Goal: Navigation & Orientation: Find specific page/section

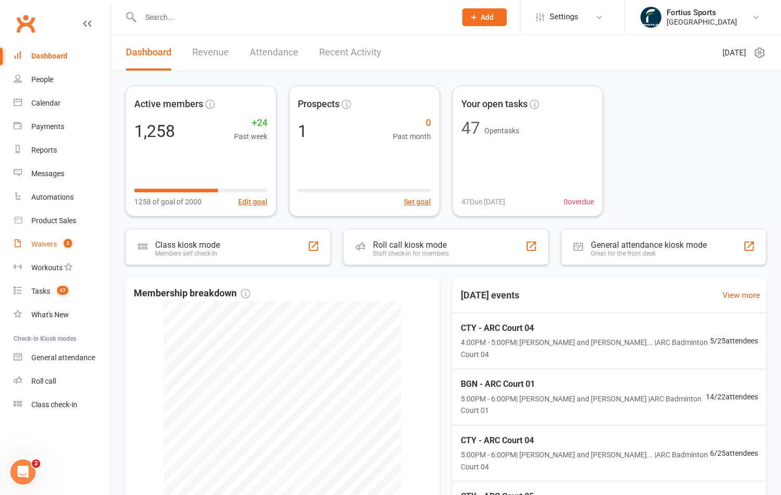
click at [51, 243] on div "Waivers" at bounding box center [44, 244] width 26 height 8
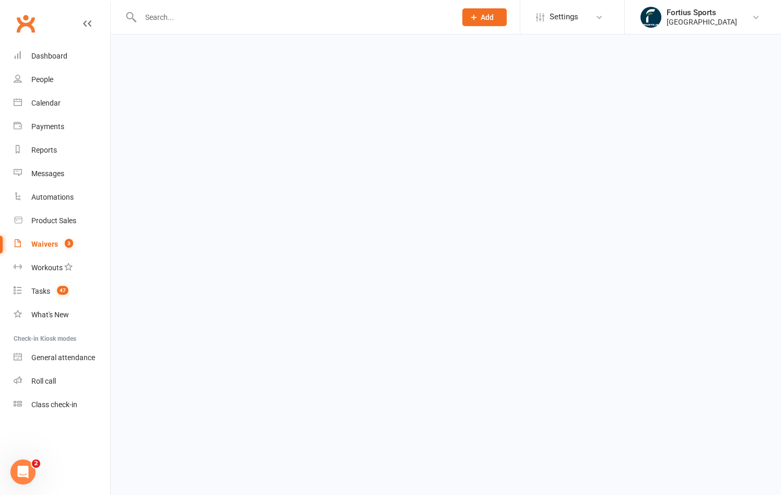
select select "100"
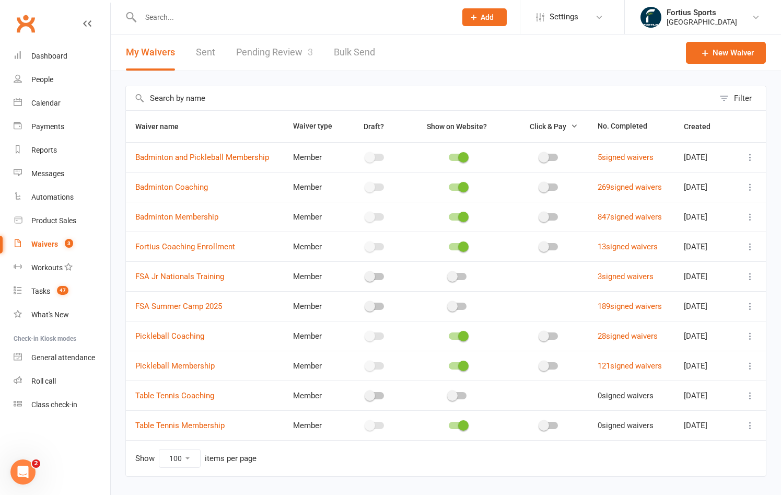
click at [285, 54] on link "Pending Review 3" at bounding box center [274, 52] width 77 height 36
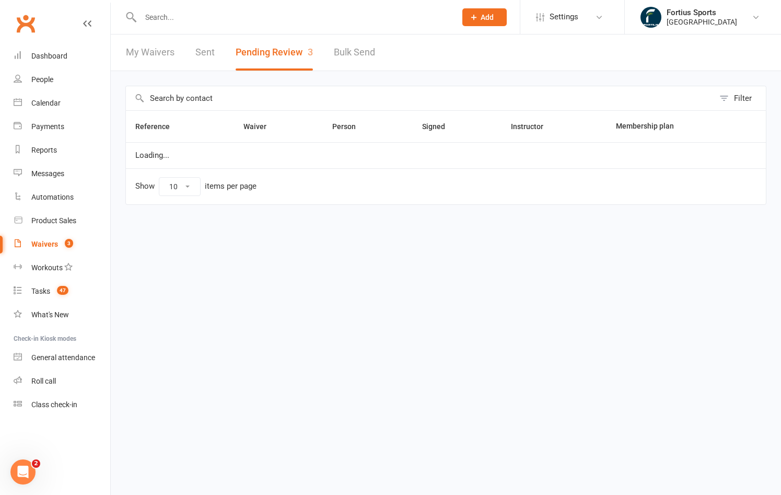
select select "100"
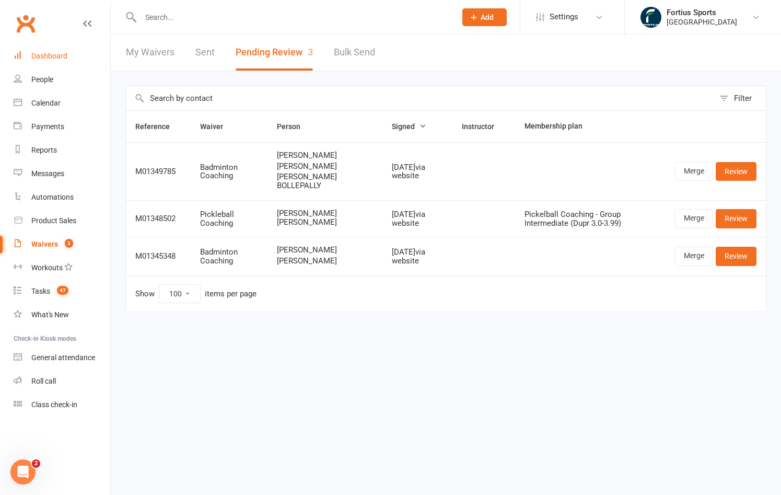
click at [66, 57] on div "Dashboard" at bounding box center [49, 56] width 36 height 8
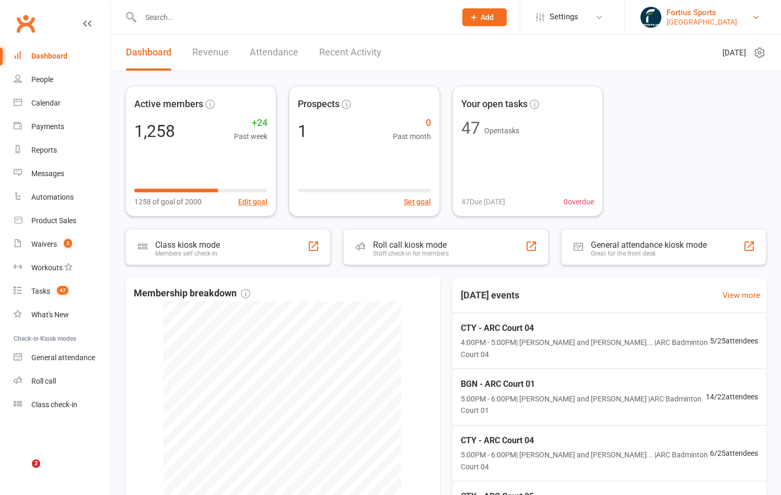
click at [746, 16] on link "Fortius Sports Fortius Sports Academy" at bounding box center [703, 17] width 125 height 21
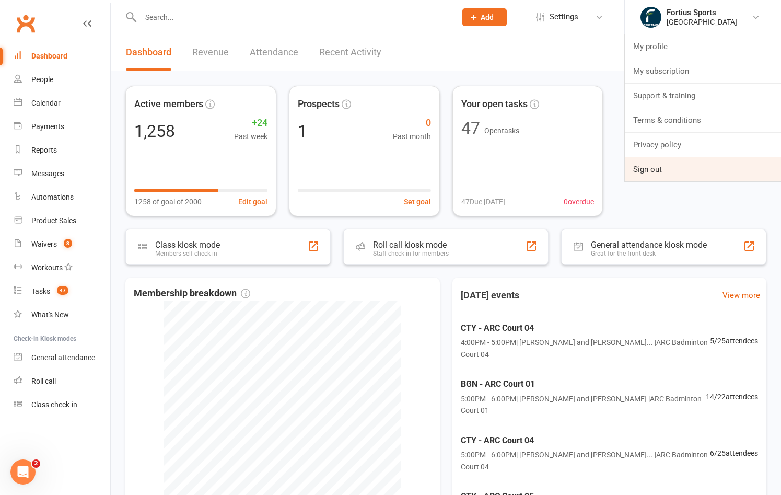
click at [647, 166] on link "Sign out" at bounding box center [703, 169] width 156 height 24
